Goal: Complete application form

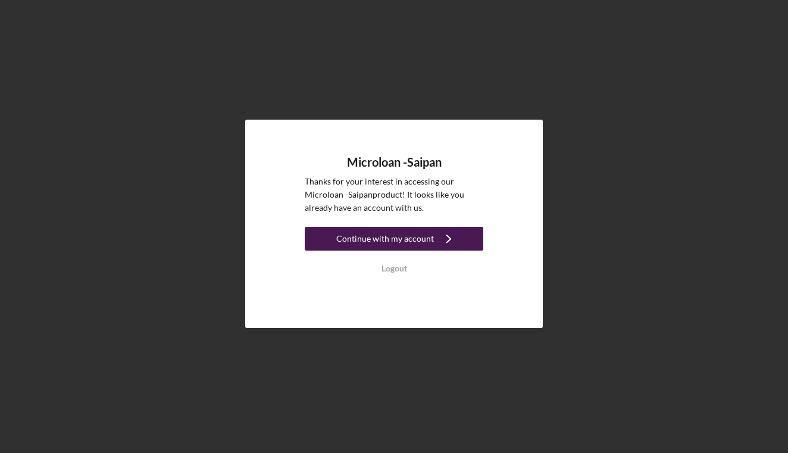
click at [408, 240] on div "Continue with my account" at bounding box center [385, 239] width 98 height 24
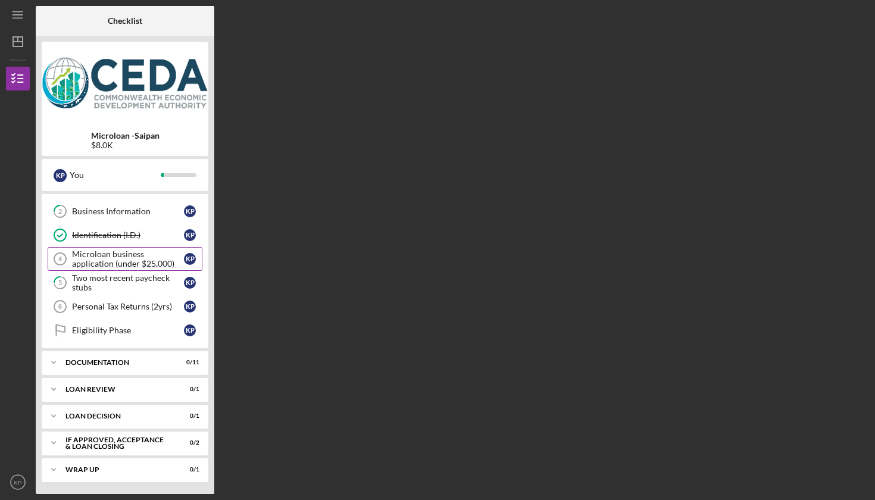
scroll to position [43, 0]
click at [108, 264] on div "Microloan business application (under $25,000)" at bounding box center [128, 258] width 112 height 19
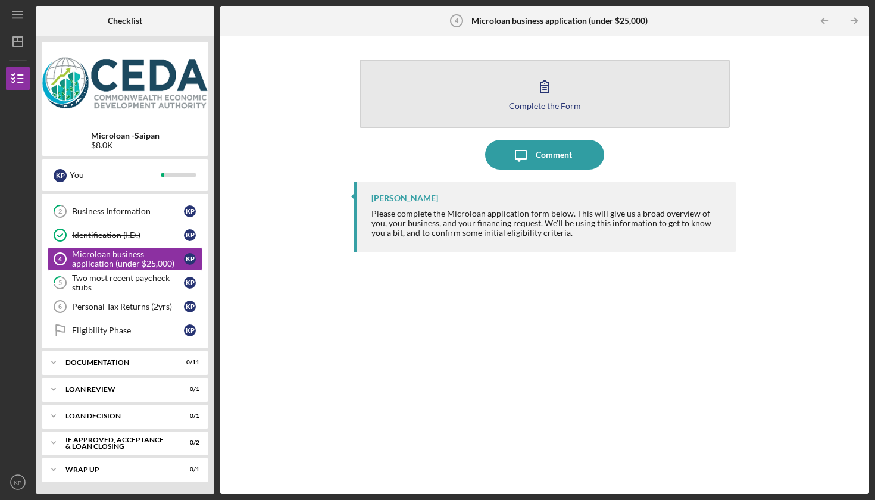
click at [550, 83] on icon "button" at bounding box center [545, 86] width 30 height 30
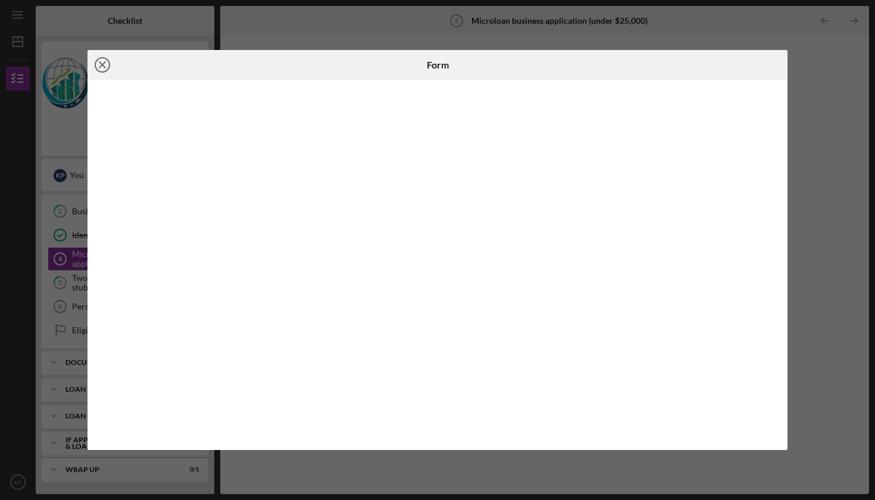
click at [105, 68] on line at bounding box center [102, 65] width 6 height 6
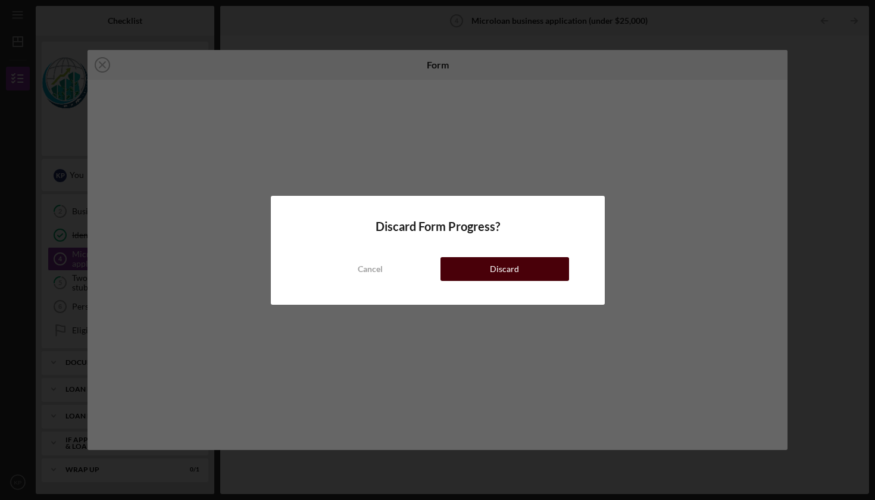
click at [518, 271] on button "Discard" at bounding box center [504, 269] width 129 height 24
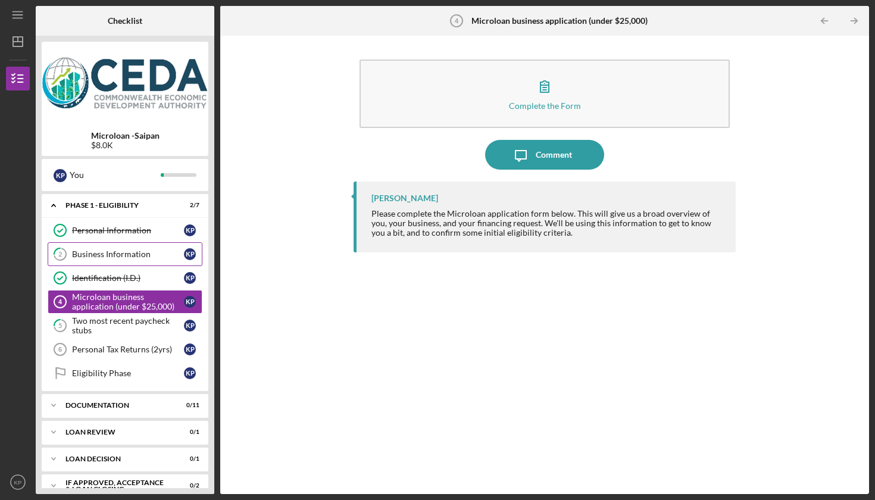
click at [76, 252] on div "Business Information" at bounding box center [128, 254] width 112 height 10
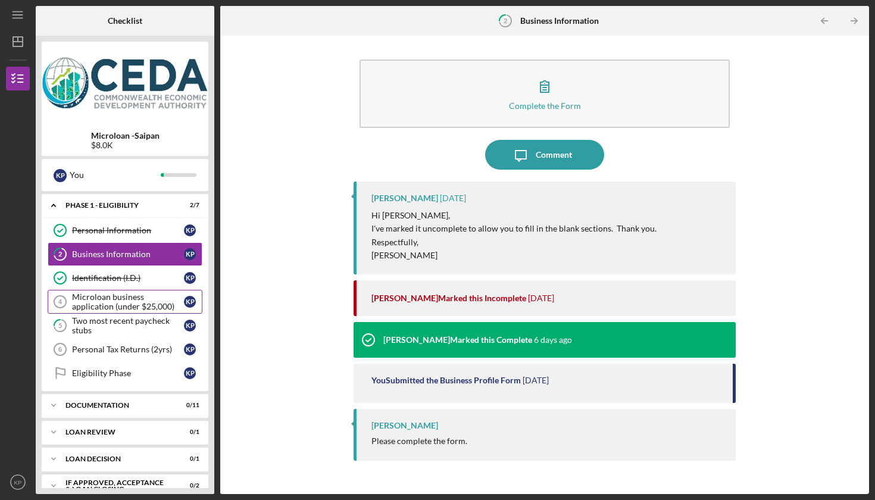
click at [120, 305] on div "Microloan business application (under $25,000)" at bounding box center [128, 301] width 112 height 19
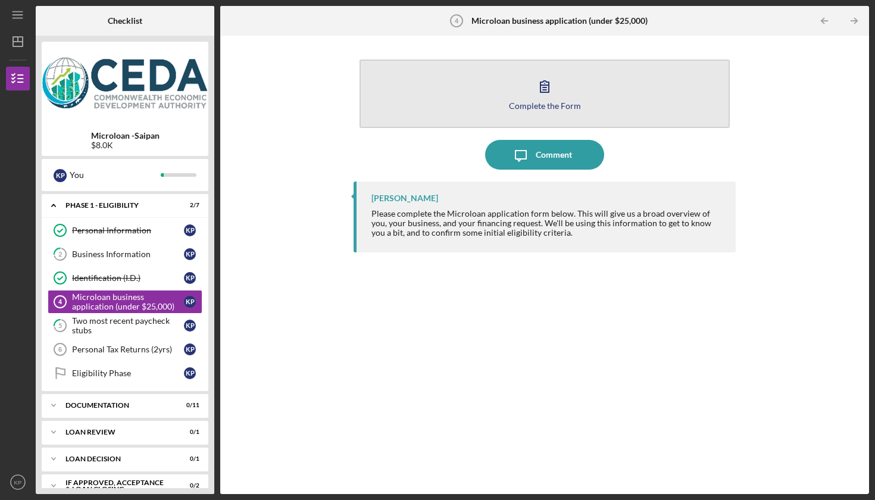
click at [543, 87] on icon "button" at bounding box center [545, 86] width 30 height 30
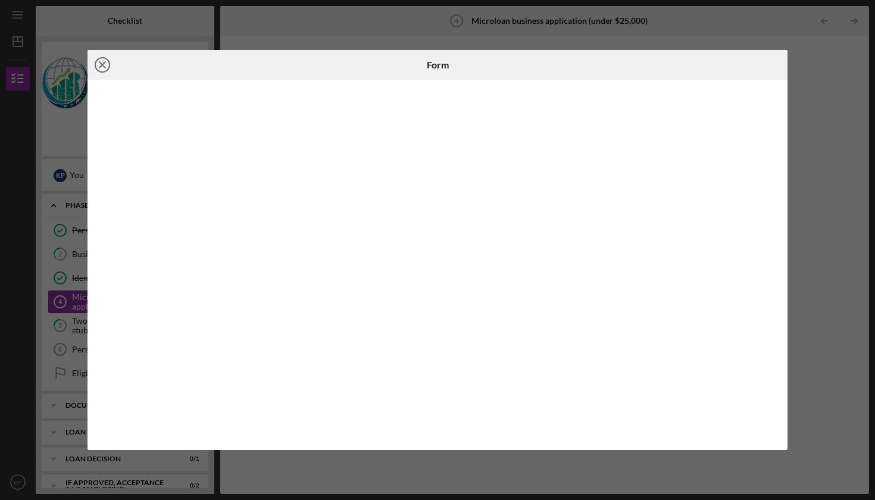
click at [104, 64] on line at bounding box center [102, 65] width 6 height 6
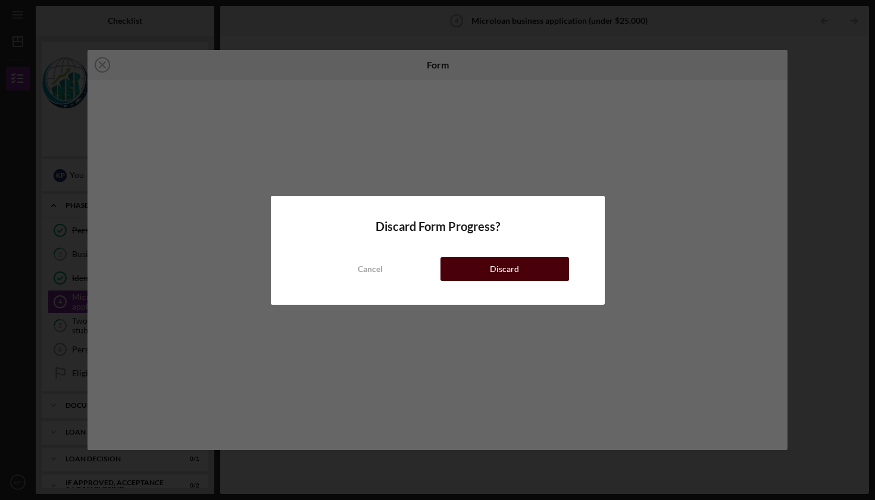
click at [519, 273] on button "Discard" at bounding box center [504, 269] width 129 height 24
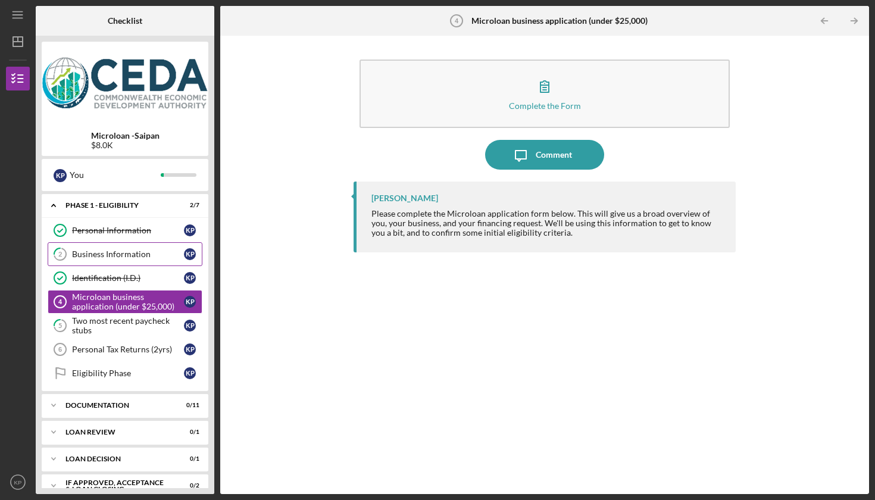
click at [132, 250] on div "Business Information" at bounding box center [128, 254] width 112 height 10
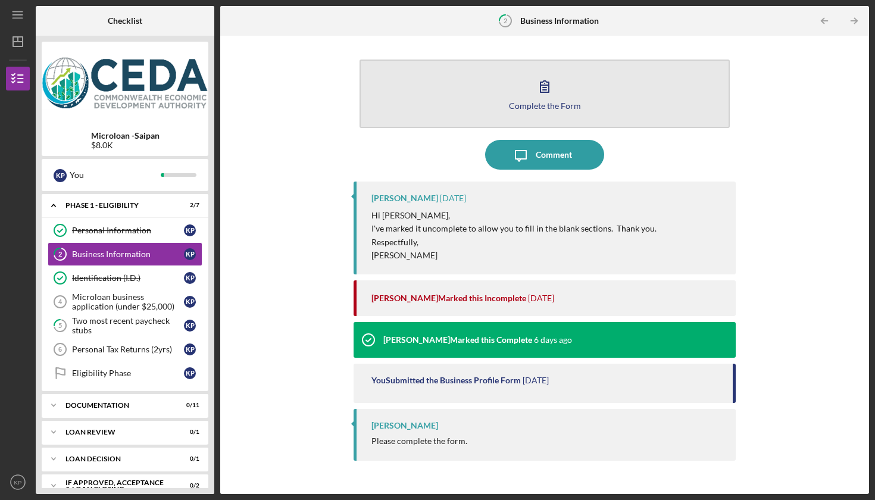
click at [539, 82] on icon "button" at bounding box center [545, 86] width 30 height 30
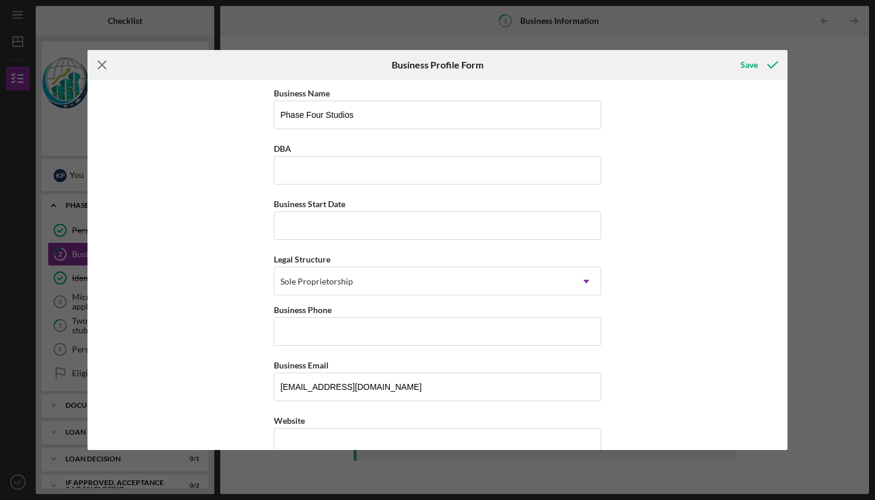
click at [103, 64] on line at bounding box center [102, 65] width 8 height 8
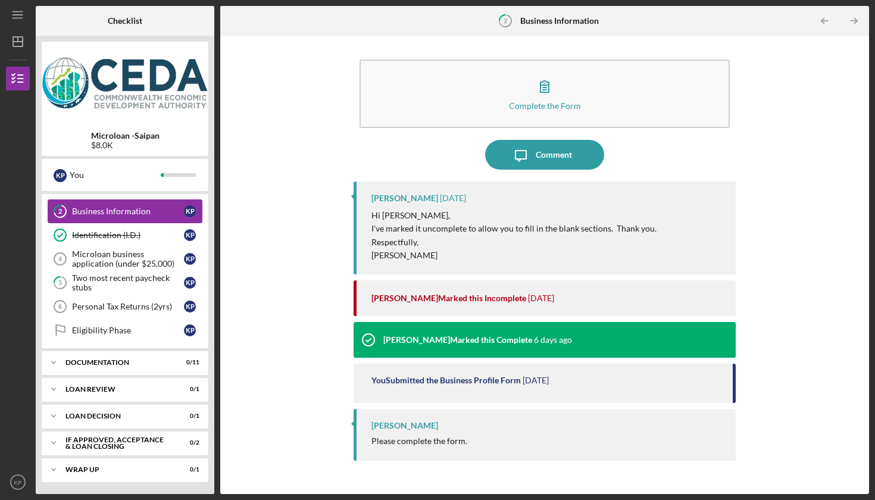
scroll to position [43, 0]
click at [134, 212] on div "Business Information" at bounding box center [128, 212] width 112 height 10
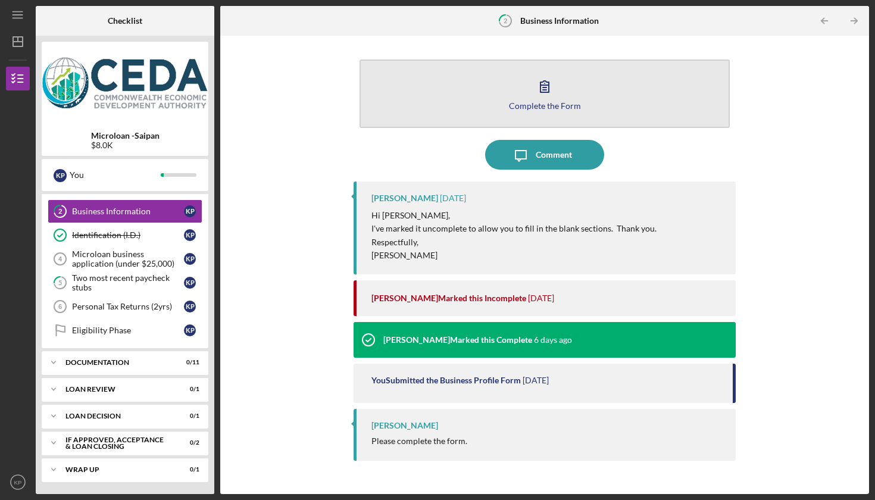
click at [528, 87] on button "Complete the Form Form" at bounding box center [545, 94] width 370 height 68
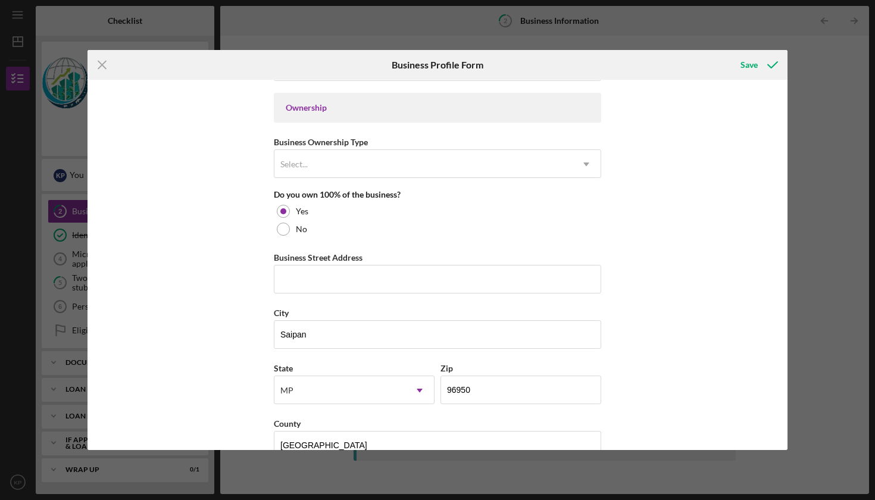
scroll to position [543, 0]
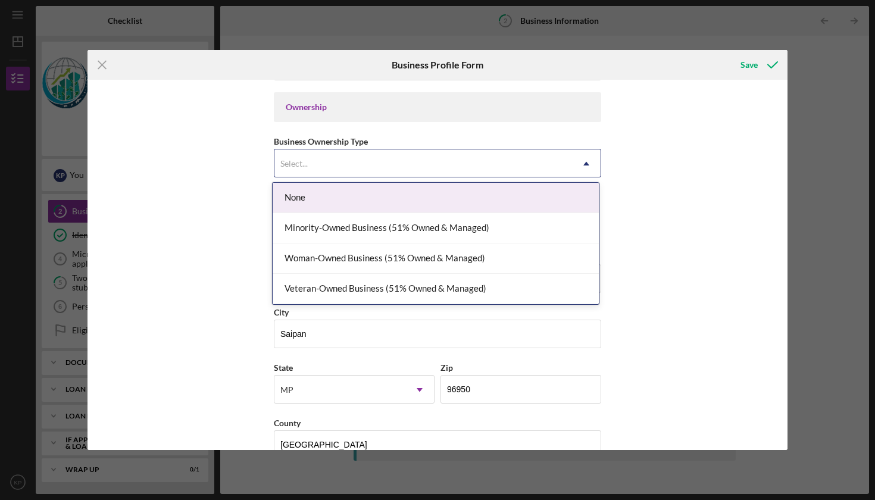
click at [335, 153] on div "Select..." at bounding box center [423, 163] width 298 height 27
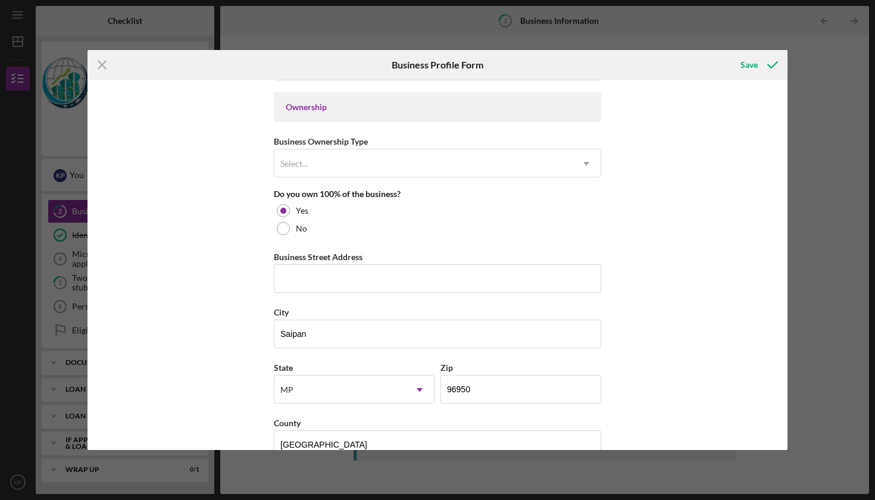
click at [208, 182] on div "Business Name Phase Four Studios DBA Business Start Date Legal Structure Sole P…" at bounding box center [437, 265] width 700 height 370
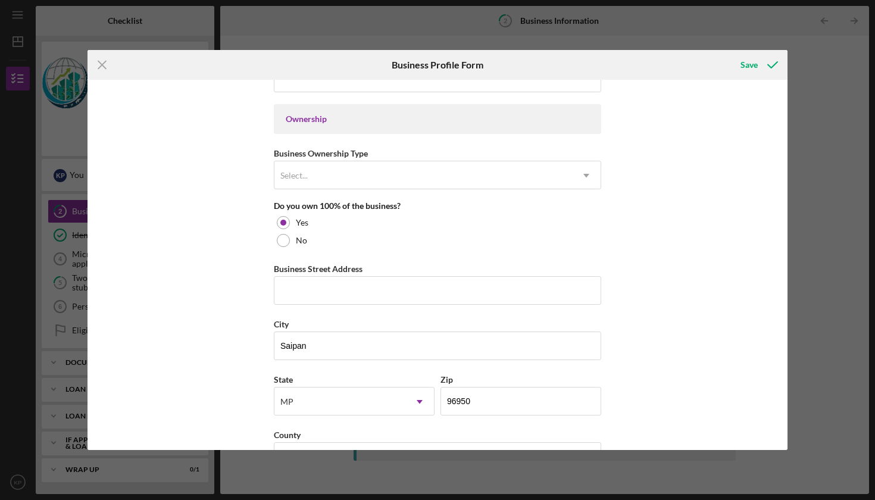
scroll to position [528, 0]
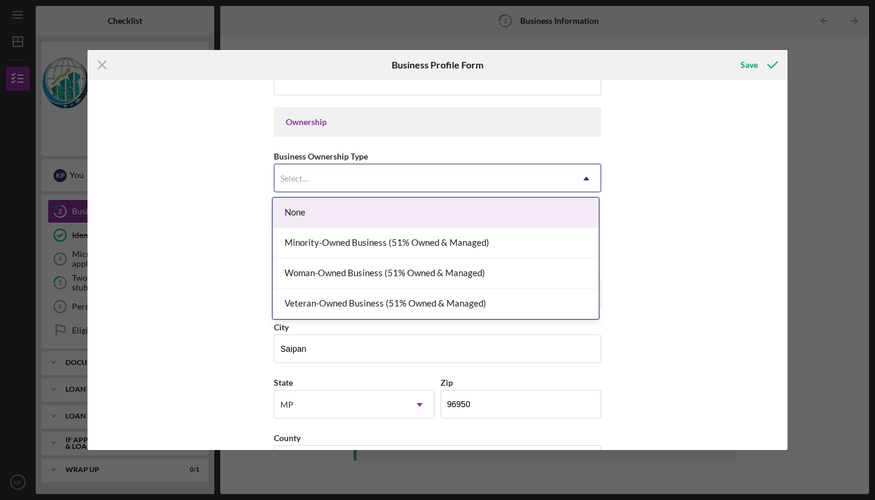
click at [296, 183] on div "Select..." at bounding box center [293, 179] width 27 height 10
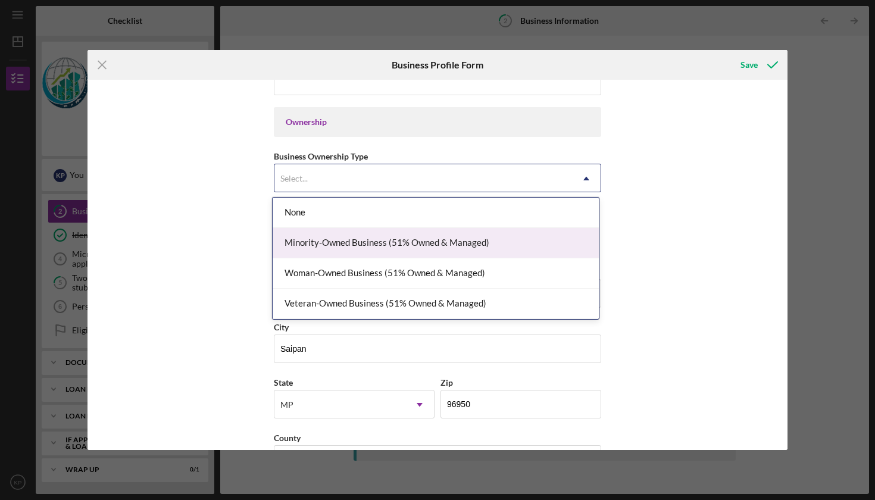
click at [242, 237] on div "Business Name Phase Four Studios DBA Business Start Date Legal Structure Sole P…" at bounding box center [437, 265] width 700 height 370
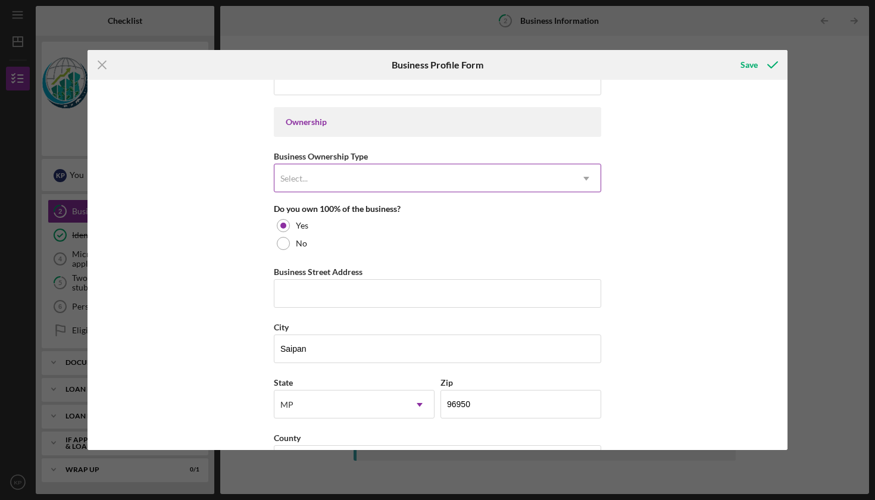
click at [311, 183] on div "Select..." at bounding box center [423, 178] width 298 height 27
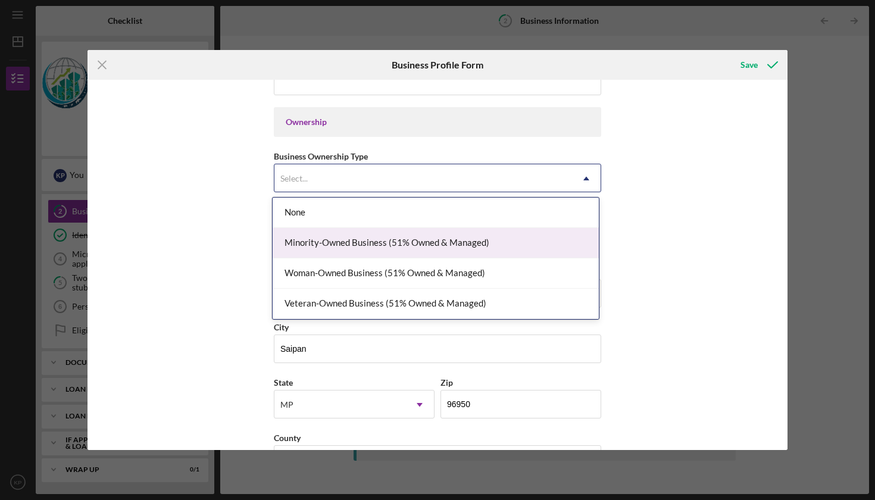
click at [330, 249] on div "Minority-Owned Business (51% Owned & Managed)" at bounding box center [436, 243] width 326 height 30
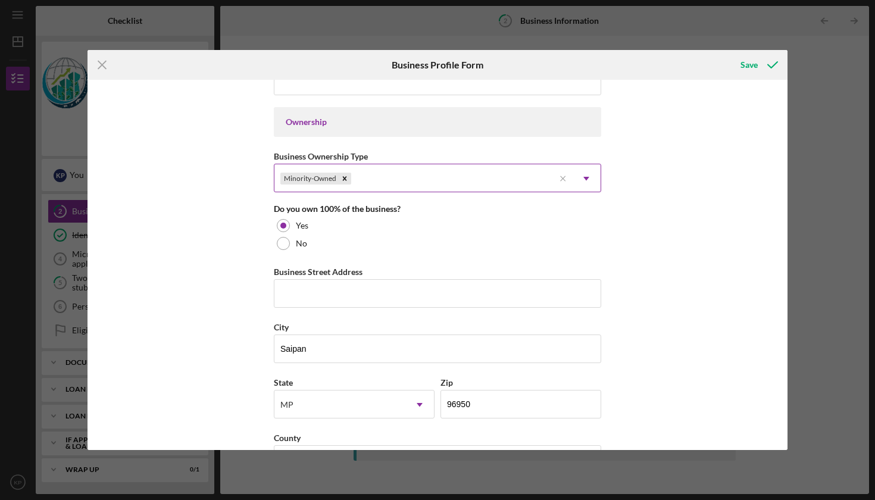
click at [356, 173] on div "Minority-Owned" at bounding box center [414, 178] width 280 height 27
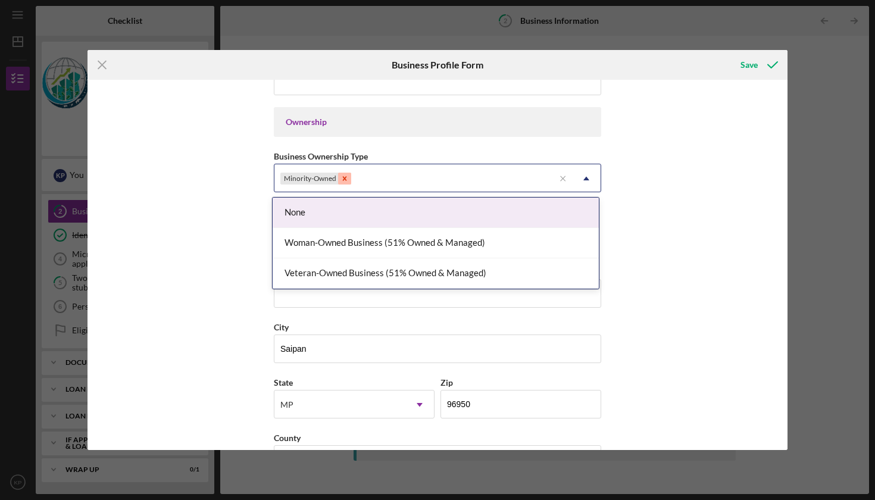
click at [345, 180] on icon "Remove Minority-Owned" at bounding box center [344, 178] width 8 height 8
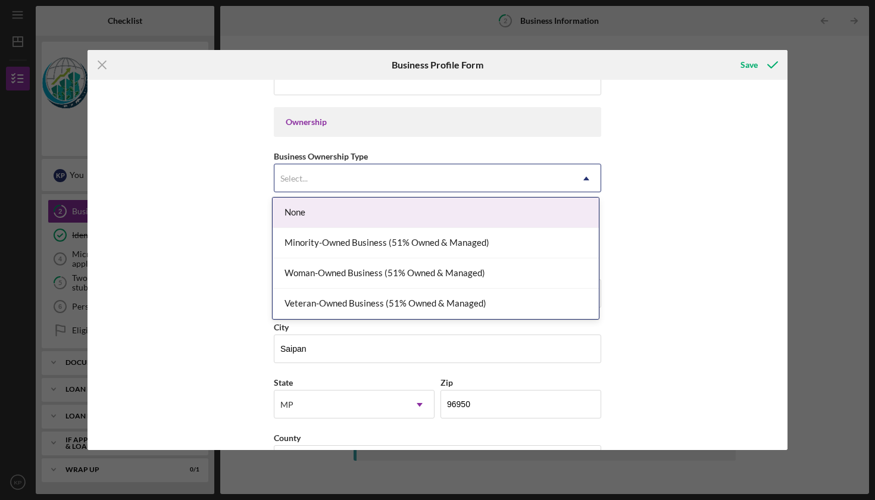
click at [290, 209] on div "None" at bounding box center [436, 213] width 326 height 30
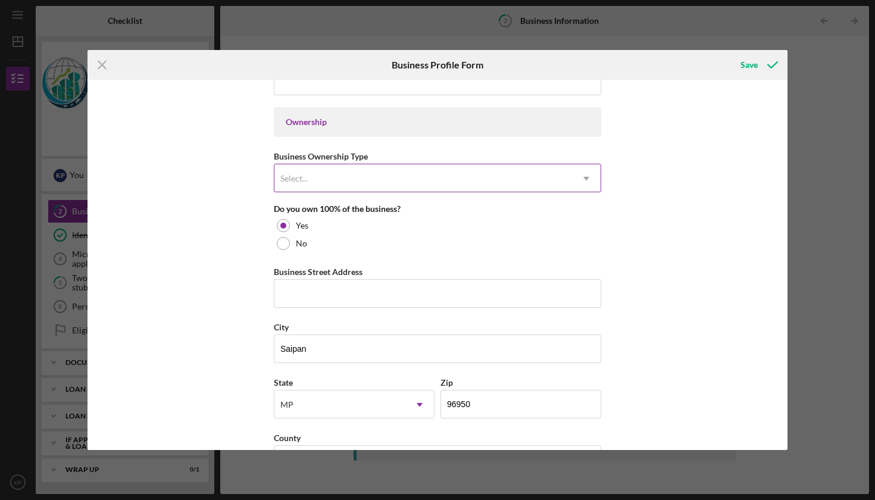
click at [242, 196] on div "Business Name Phase Four Studios DBA Business Start Date Legal Structure Sole P…" at bounding box center [437, 265] width 700 height 370
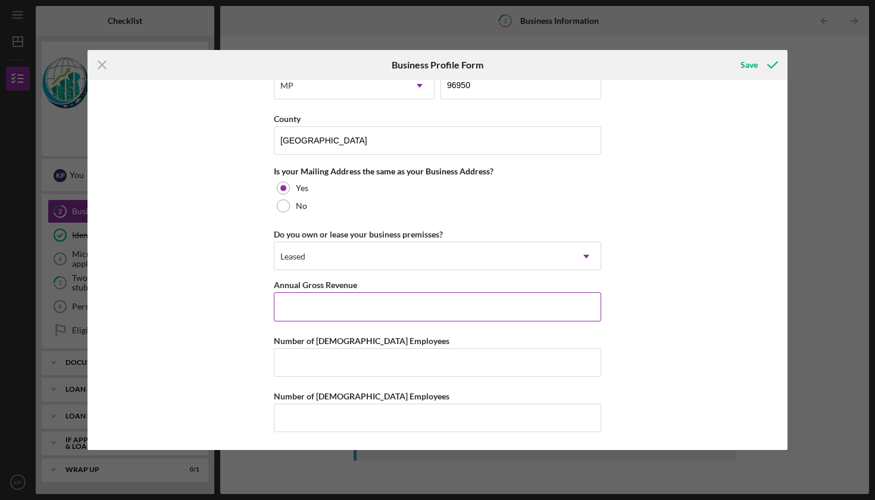
scroll to position [847, 0]
click at [100, 65] on icon "Icon/Menu Close" at bounding box center [102, 65] width 30 height 30
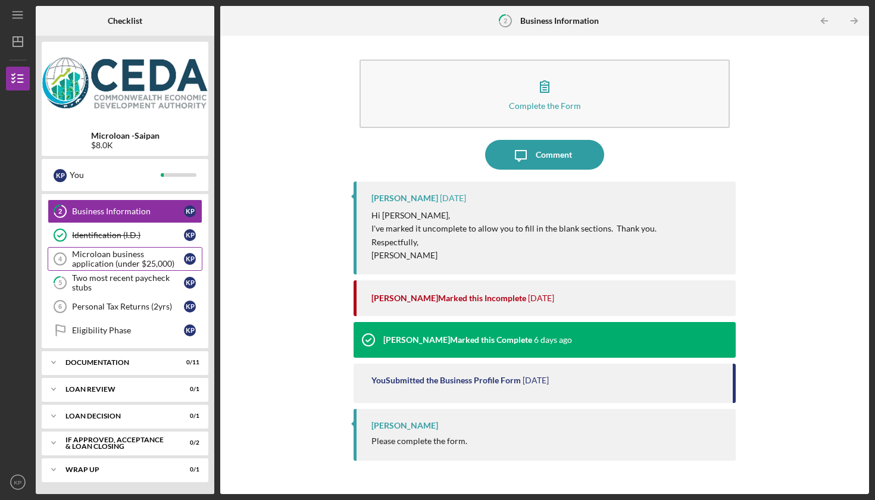
click at [118, 270] on link "Microloan business application (under $25,000) 4 Microloan business application…" at bounding box center [125, 259] width 155 height 24
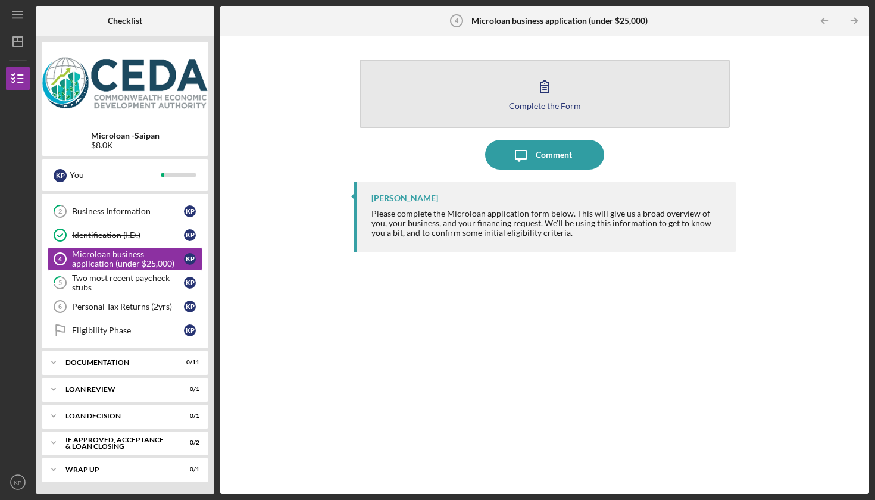
click at [562, 89] on button "Complete the Form Form" at bounding box center [545, 94] width 370 height 68
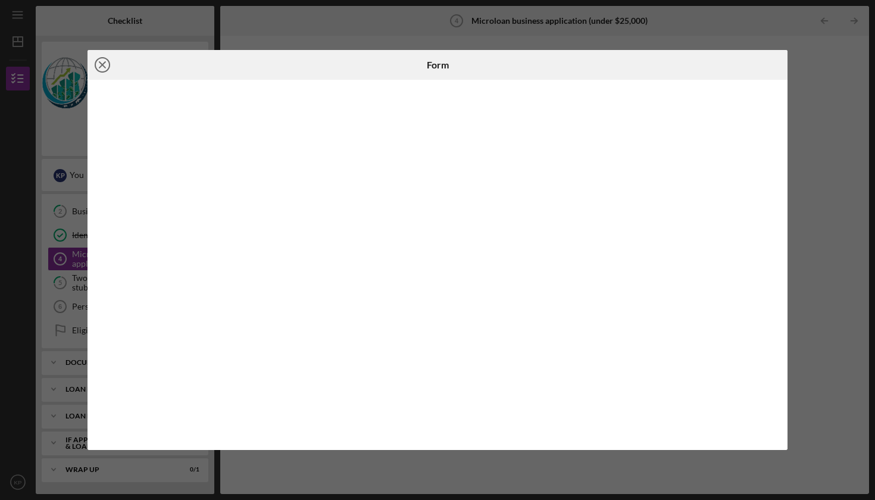
click at [95, 64] on circle at bounding box center [102, 65] width 14 height 14
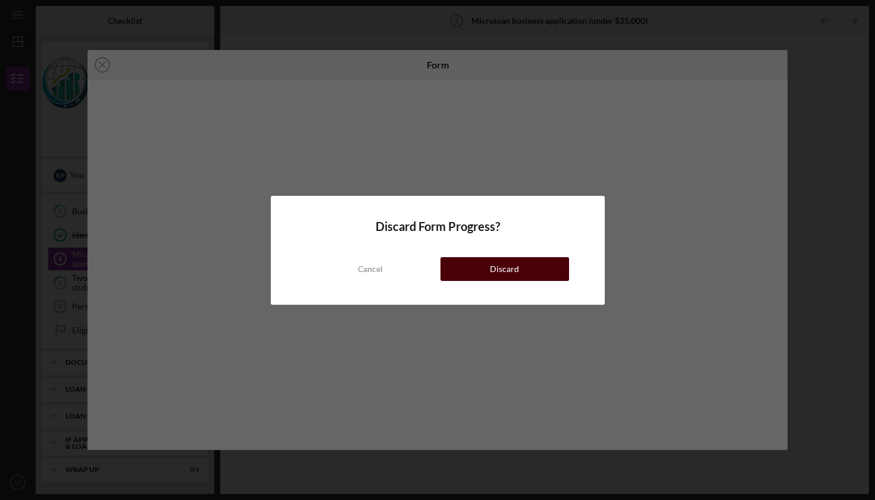
click at [498, 275] on div "Discard" at bounding box center [504, 269] width 29 height 24
